Goal: Transaction & Acquisition: Purchase product/service

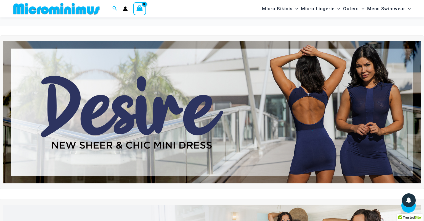
scroll to position [2031, 0]
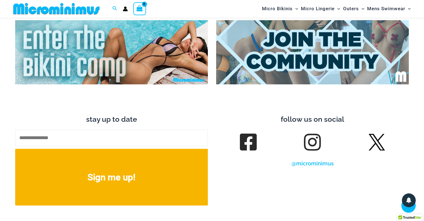
click at [72, 10] on img at bounding box center [56, 8] width 91 height 12
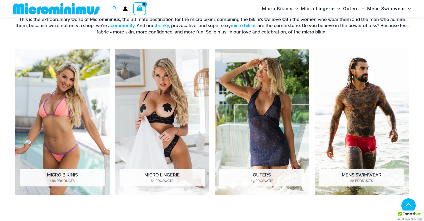
scroll to position [444, 0]
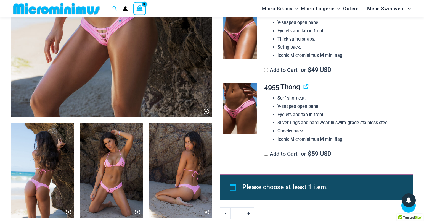
scroll to position [235, 0]
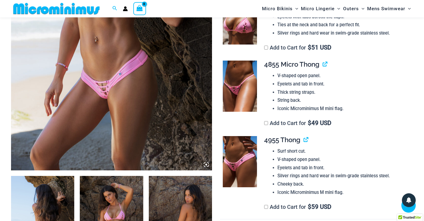
scroll to position [182, 0]
click at [205, 166] on icon at bounding box center [204, 165] width 1 height 1
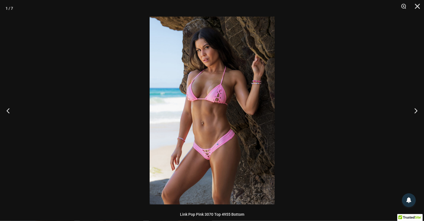
click at [208, 167] on img at bounding box center [212, 110] width 125 height 187
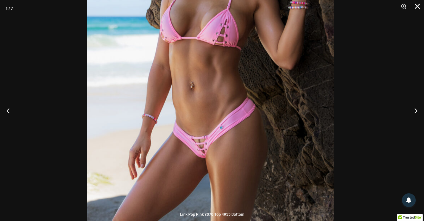
click at [405, 4] on div "1 / 7" at bounding box center [212, 8] width 424 height 17
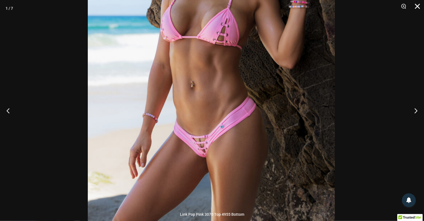
click at [405, 4] on button "Zoom" at bounding box center [402, 8] width 14 height 17
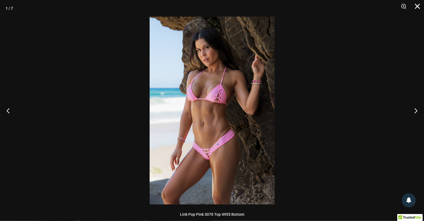
click at [418, 7] on button "Close" at bounding box center [416, 8] width 14 height 17
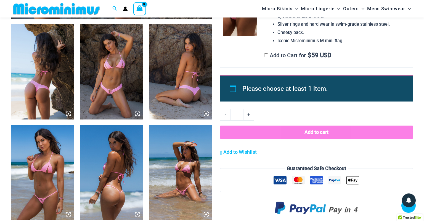
scroll to position [317, 0]
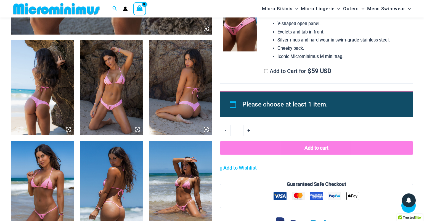
click at [136, 128] on icon at bounding box center [137, 129] width 5 height 5
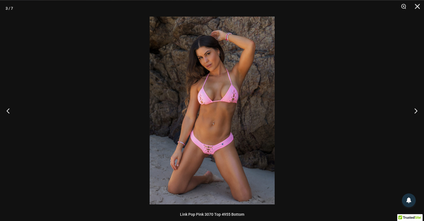
click at [240, 138] on img at bounding box center [212, 110] width 125 height 187
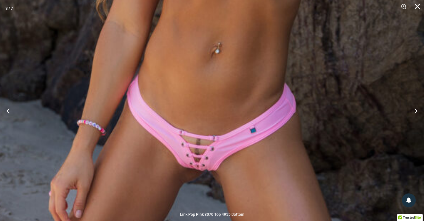
click at [414, 4] on button "Close" at bounding box center [416, 8] width 14 height 17
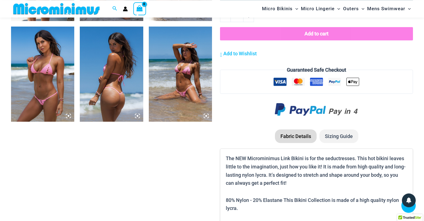
scroll to position [432, 0]
